Goal: Navigation & Orientation: Find specific page/section

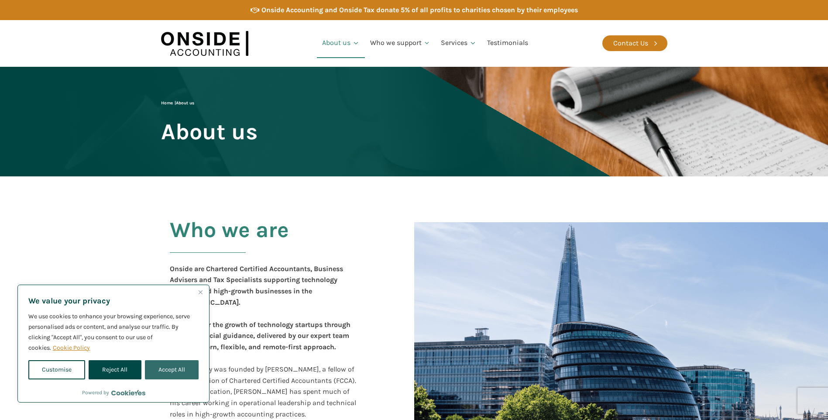
click at [176, 367] on button "Accept All" at bounding box center [172, 369] width 54 height 19
checkbox input "true"
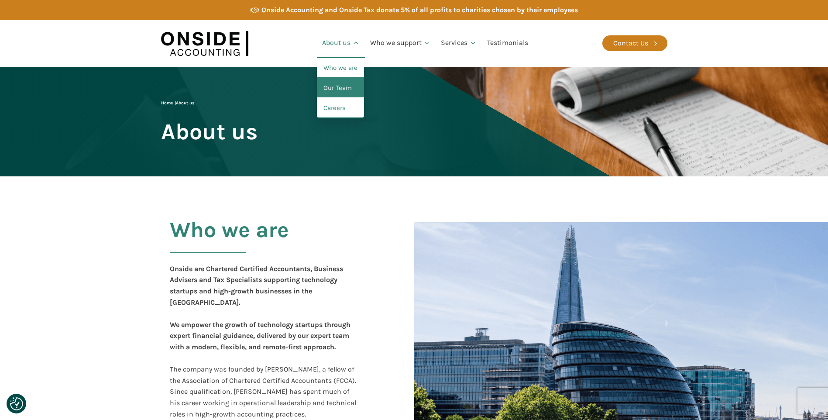
click at [343, 90] on link "Our Team" at bounding box center [340, 88] width 47 height 20
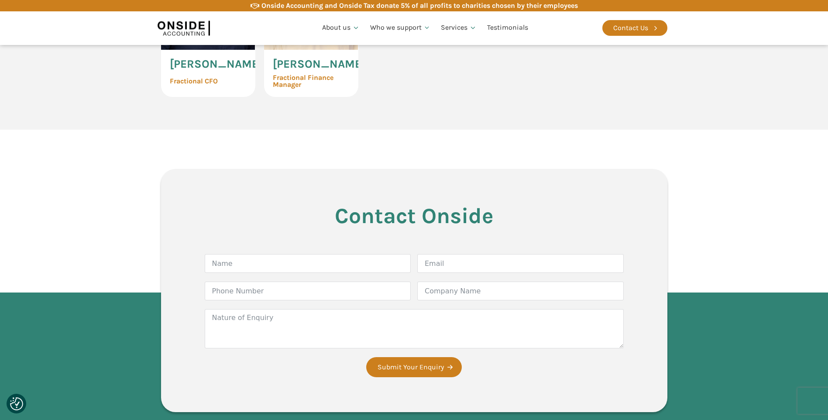
scroll to position [1963, 0]
